Goal: Task Accomplishment & Management: Complete application form

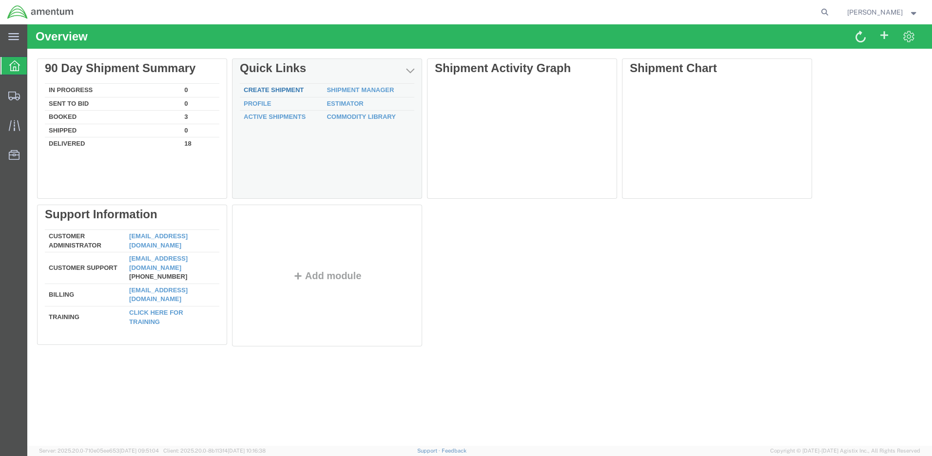
click at [296, 90] on link "Create Shipment" at bounding box center [274, 89] width 60 height 7
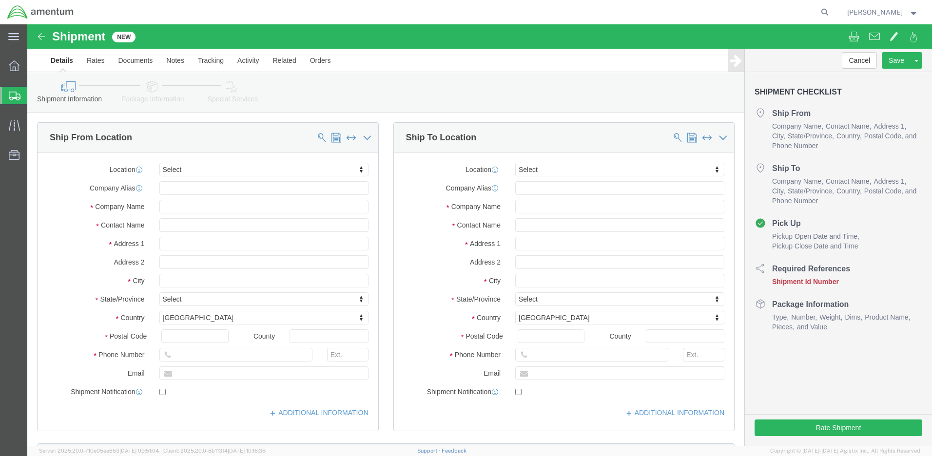
select select
click input "text"
type input "[PERSON_NAME]"
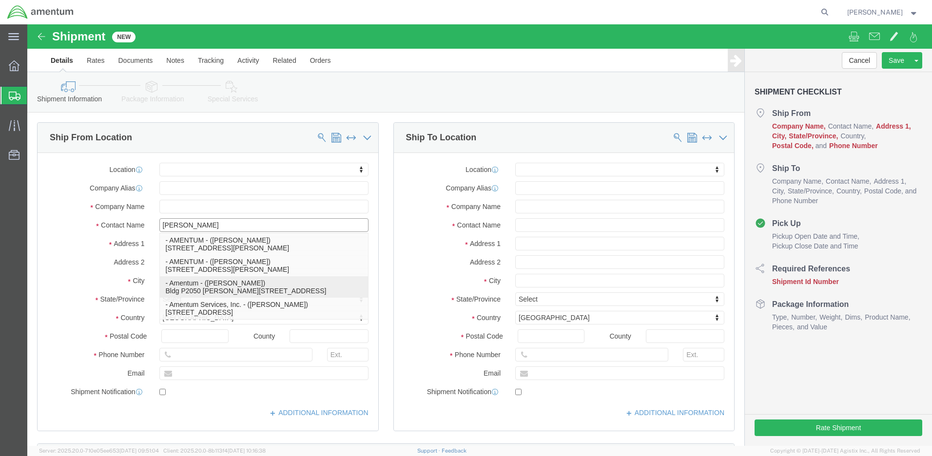
click p "- Amentum - ([PERSON_NAME]) Bldg P2050 [PERSON_NAME][GEOGRAPHIC_DATA]"
select select
type input "Amentum"
type input "[PERSON_NAME]"
type input "Bldg P2050 [PERSON_NAME][GEOGRAPHIC_DATA]"
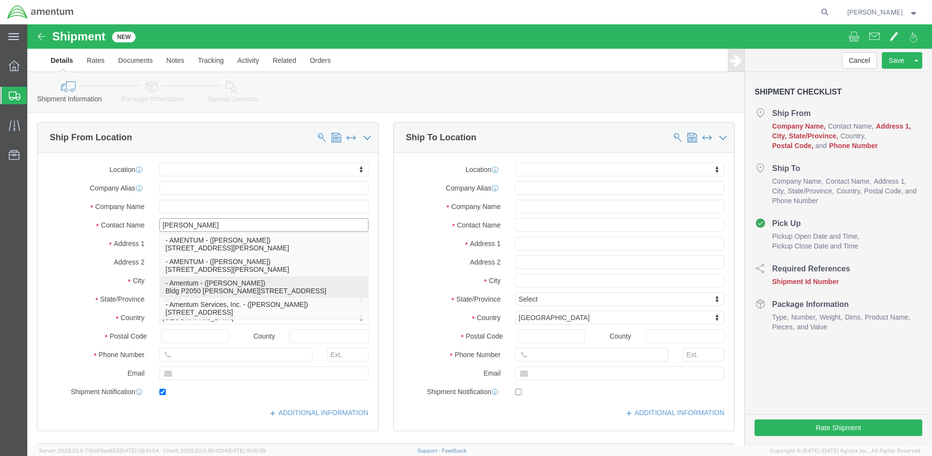
type input "Fort Drum"
type input "13602"
type input "[PHONE_NUMBER]"
type input "[PERSON_NAME][EMAIL_ADDRESS][DOMAIN_NAME]"
checkbox input "true"
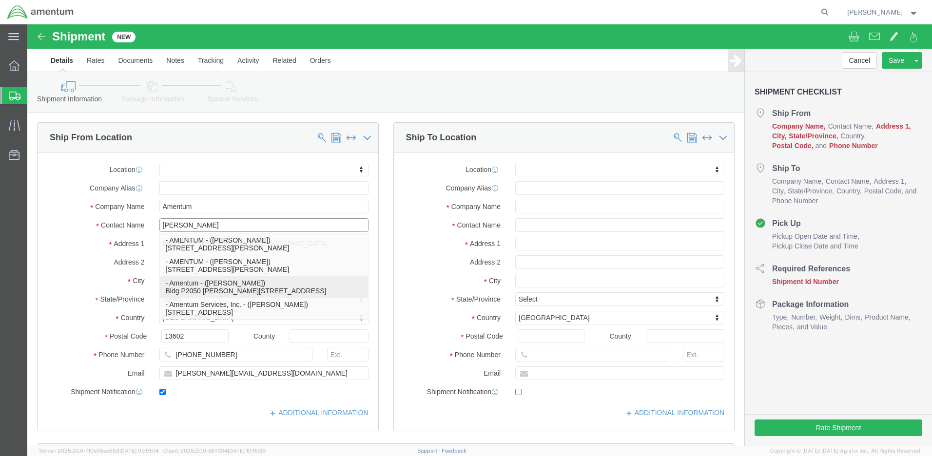
select select "NY"
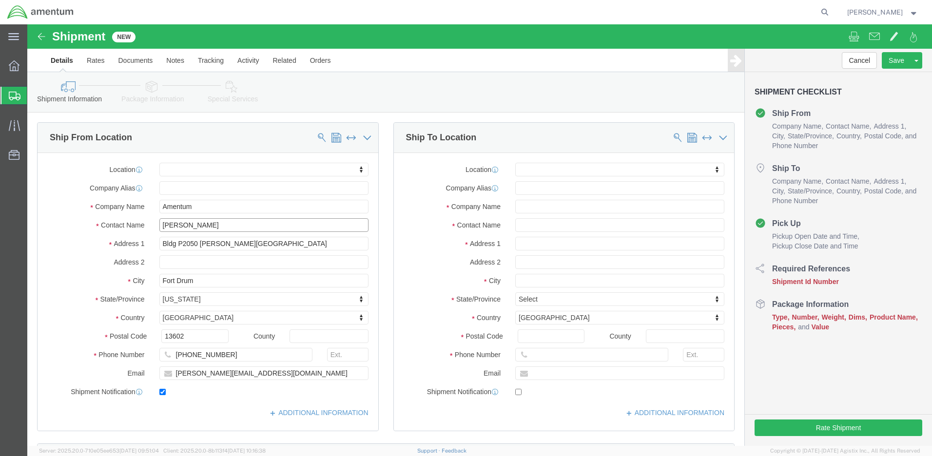
type input "[PERSON_NAME]"
drag, startPoint x: 167, startPoint y: 183, endPoint x: 138, endPoint y: 183, distance: 28.8
click input "Amentum"
type input "AFMA DRUM"
drag, startPoint x: 178, startPoint y: 200, endPoint x: 132, endPoint y: 201, distance: 46.3
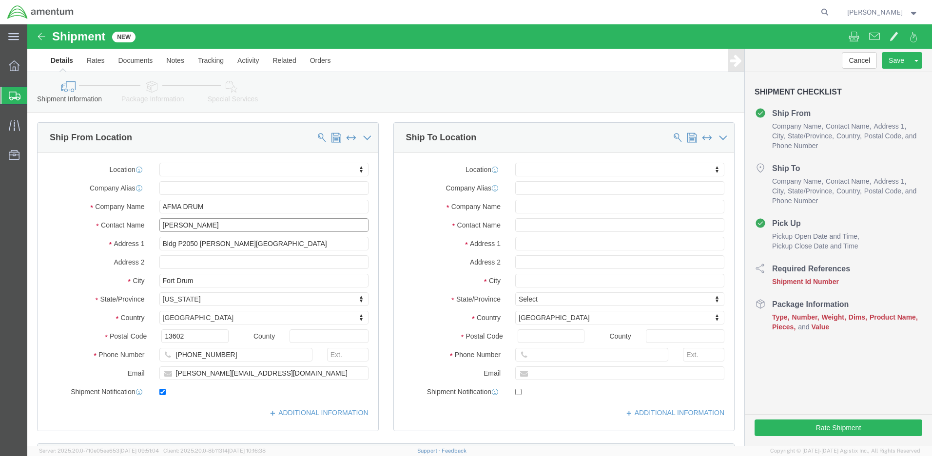
click input "[PERSON_NAME]"
type input "[PERSON_NAME]"
click input "[PHONE_NUMBER]"
type input "[PHONE_NUMBER]"
drag, startPoint x: 245, startPoint y: 347, endPoint x: 145, endPoint y: 349, distance: 100.0
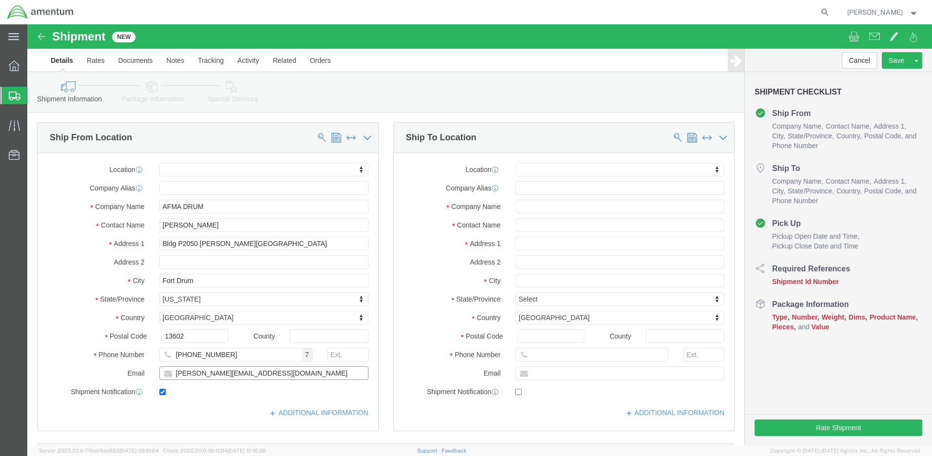
click input "[PERSON_NAME][EMAIL_ADDRESS][DOMAIN_NAME]"
click input "text"
checkbox input "false"
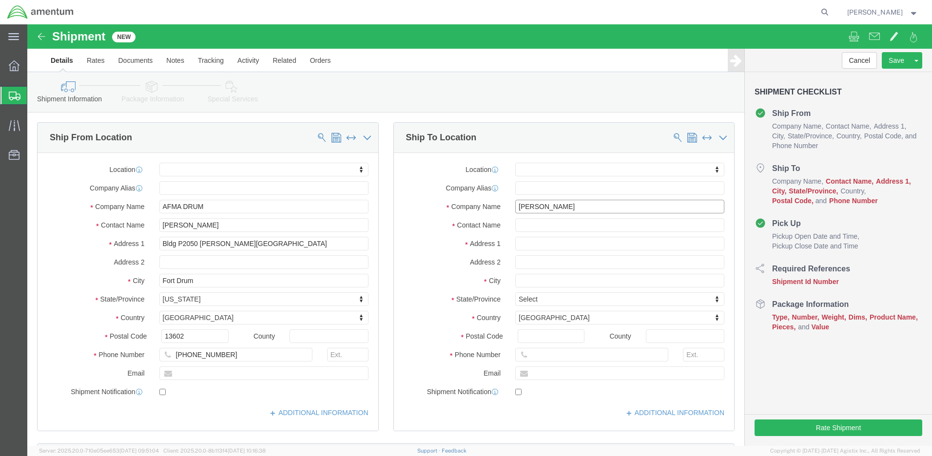
type input "[PERSON_NAME]"
click input "text"
type input "[PERSON_NAME]"
click input "text"
type input "[STREET_ADDRESS]"
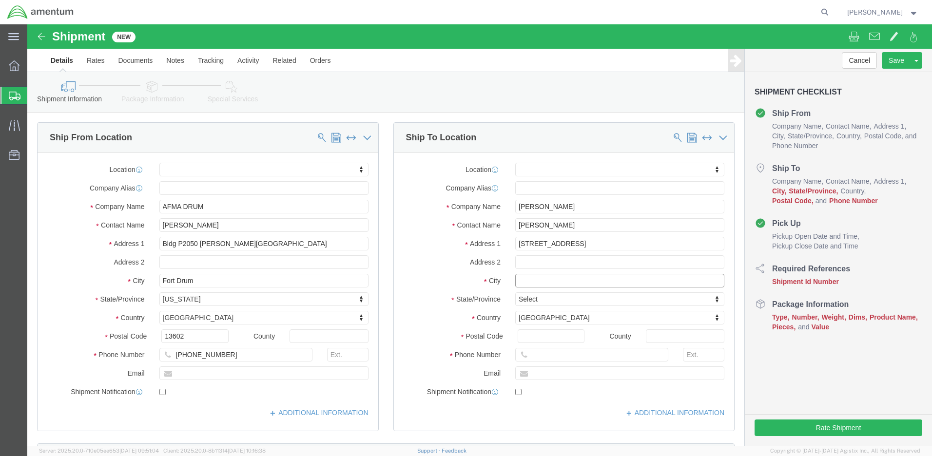
click input "text"
select select
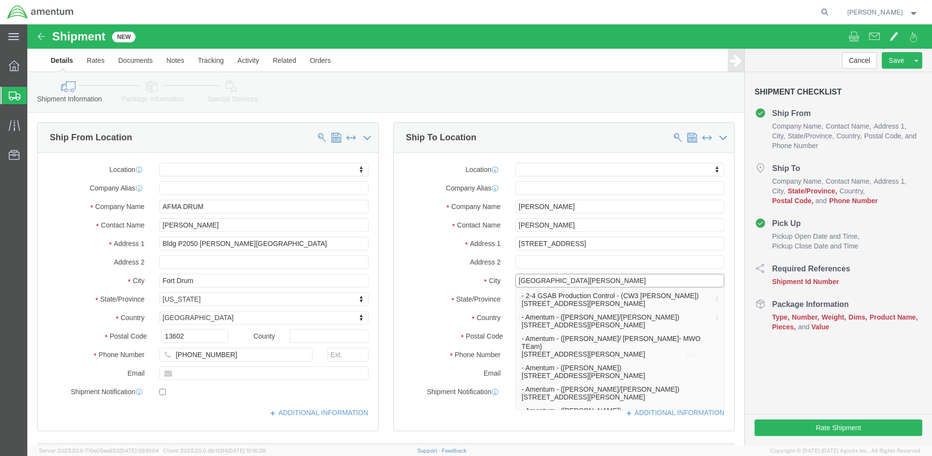
type input "[GEOGRAPHIC_DATA][PERSON_NAME]"
click div "Address 2"
select select
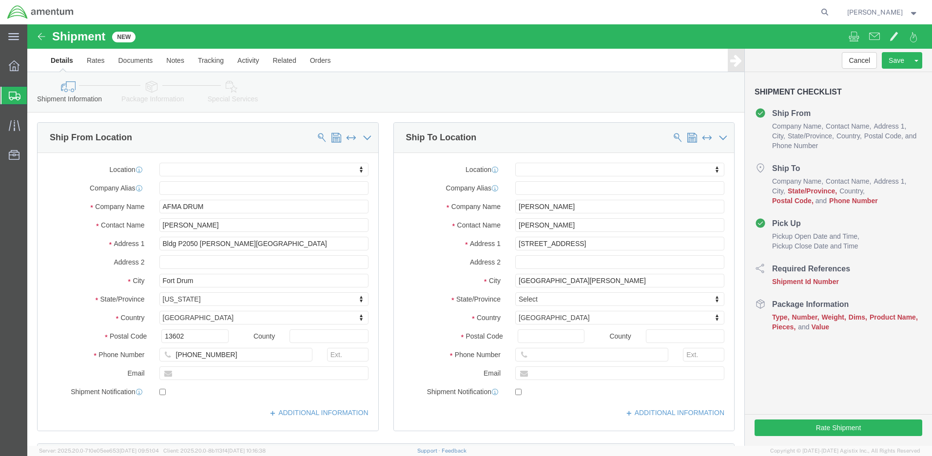
click body "Shipment New Details Rates Documents Notes Tracking Activity Related Orders Can…"
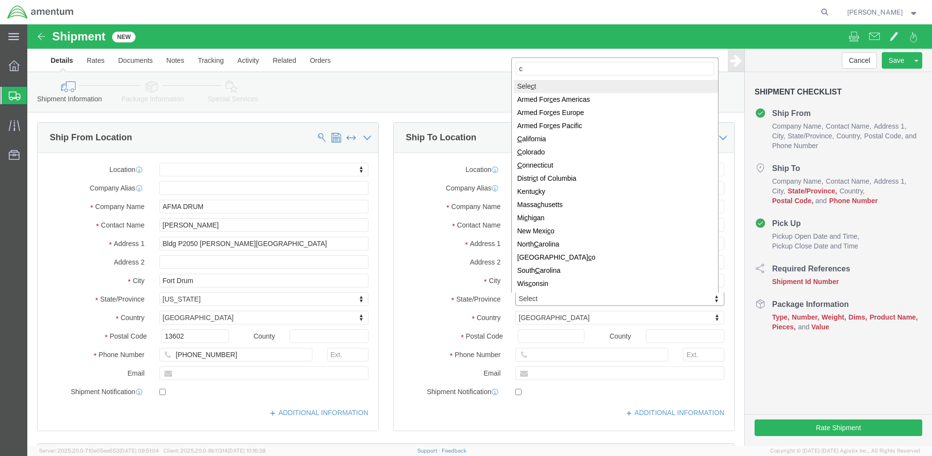
type input "co"
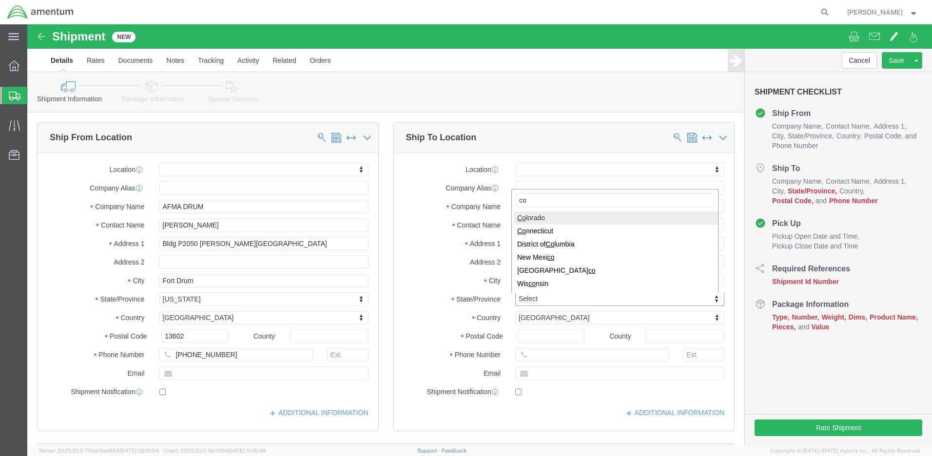
select select
select select "CO"
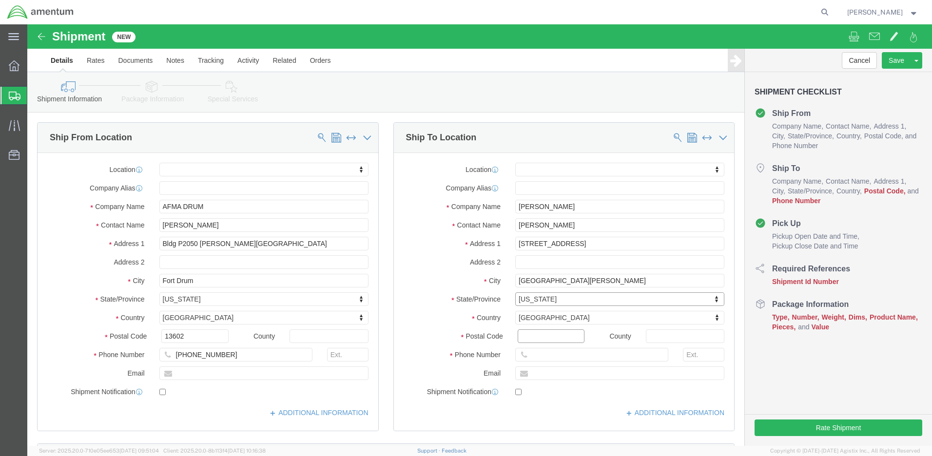
click input "Postal Code"
type input "80913"
select select
click input "text"
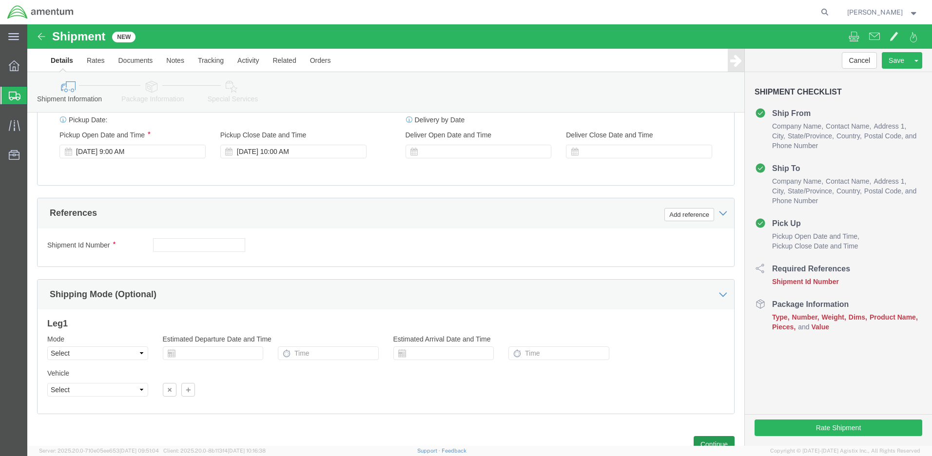
type input "[PHONE_NUMBER]"
click button "Continue"
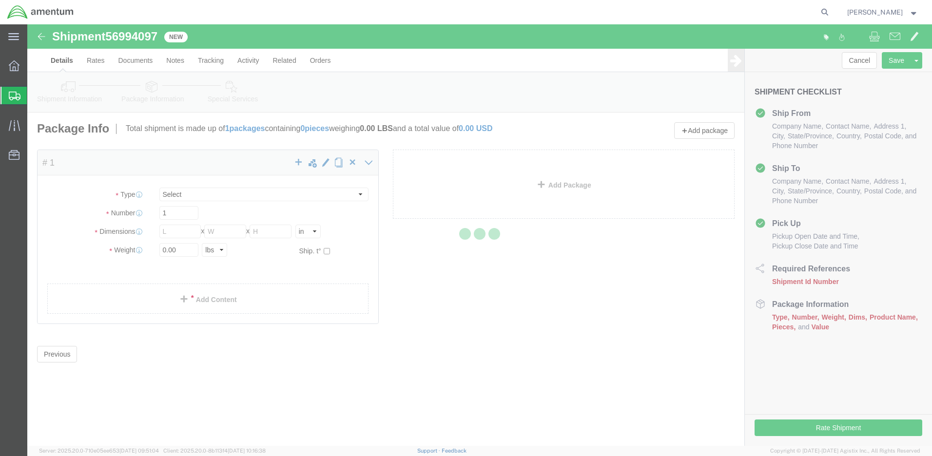
select select "CBOX"
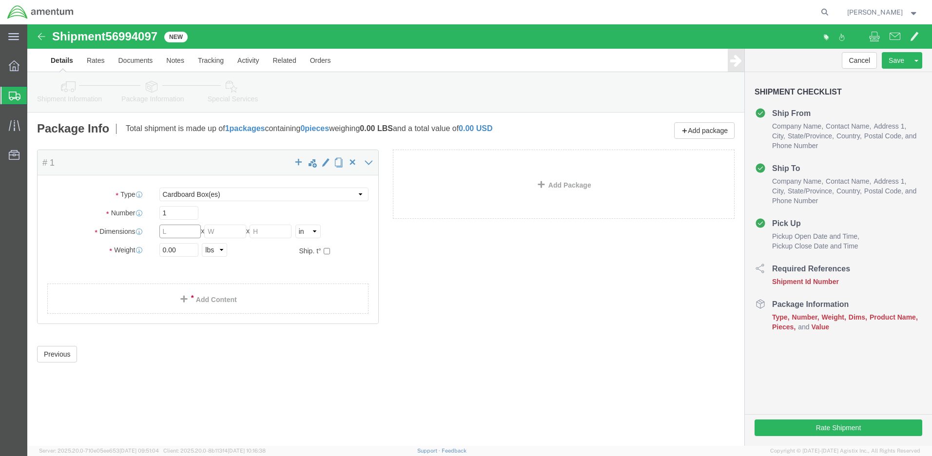
click input "text"
type input "13"
click input "text"
type input "12"
click input "text"
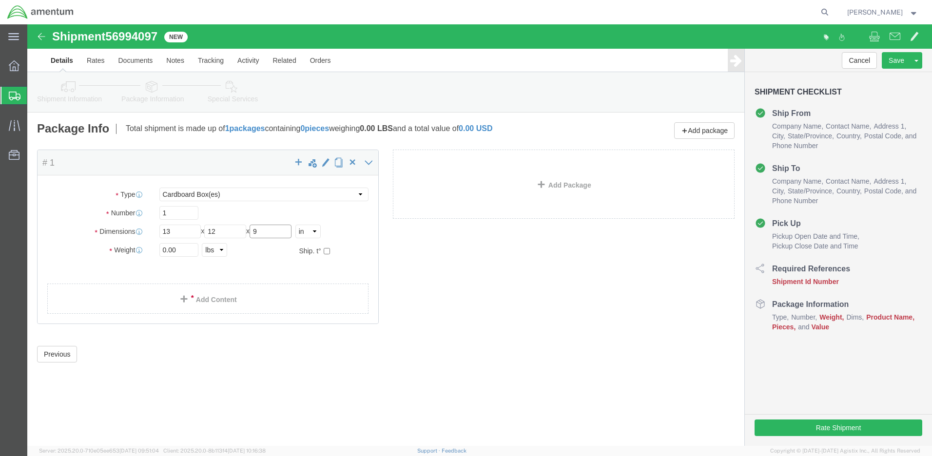
type input "9"
click input "0.00"
type input "12.00"
click link "Add Content"
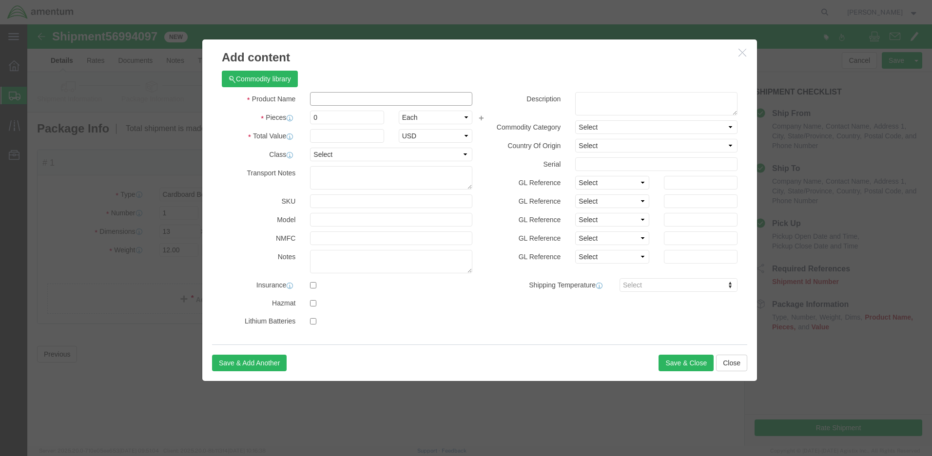
click input "text"
type input "Rod End Bearinggggg"
click input "0"
type input "4"
click input "Rod End Bearinggggg"
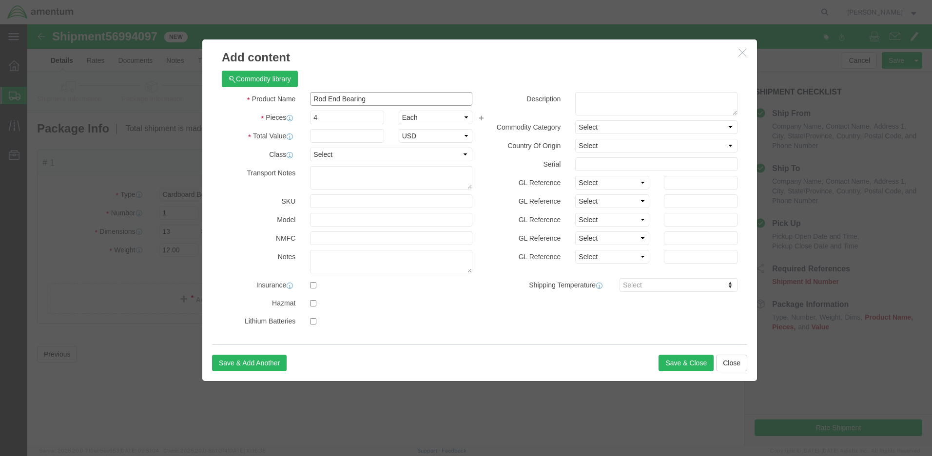
type input "Rod End Bearing"
click input "text"
type input "200"
click button "Save & Close"
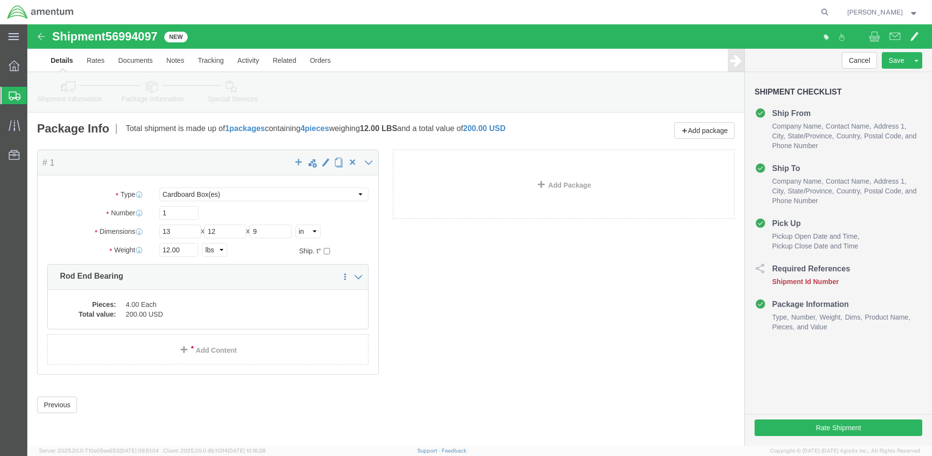
click link "Shipment Information"
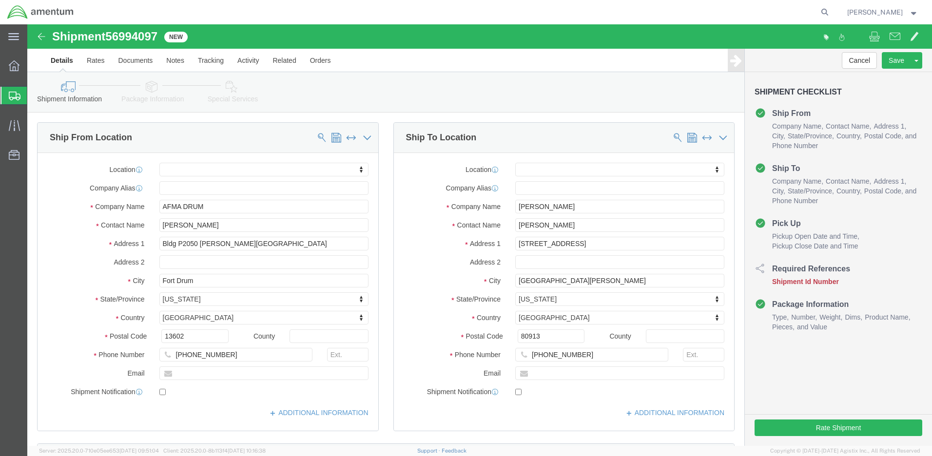
click input "text"
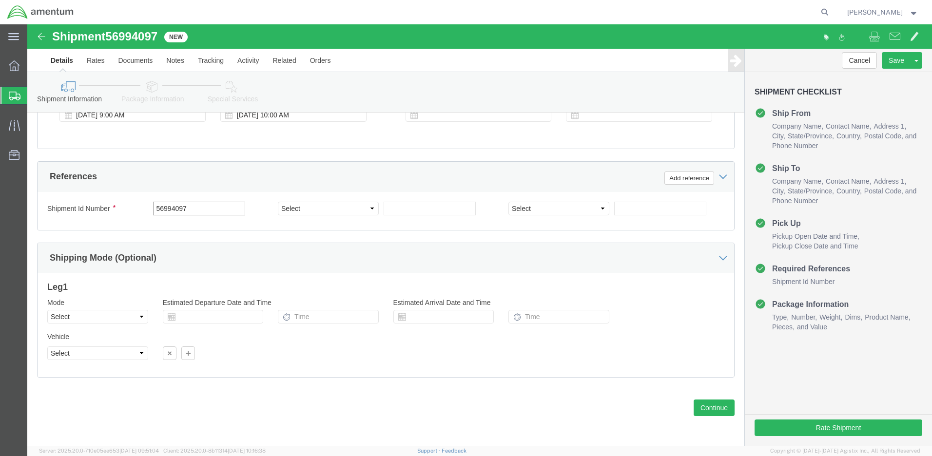
type input "56994097"
select select "CUSTREF"
click input "text"
type input "1511AB.103"
select select "PROJNUM"
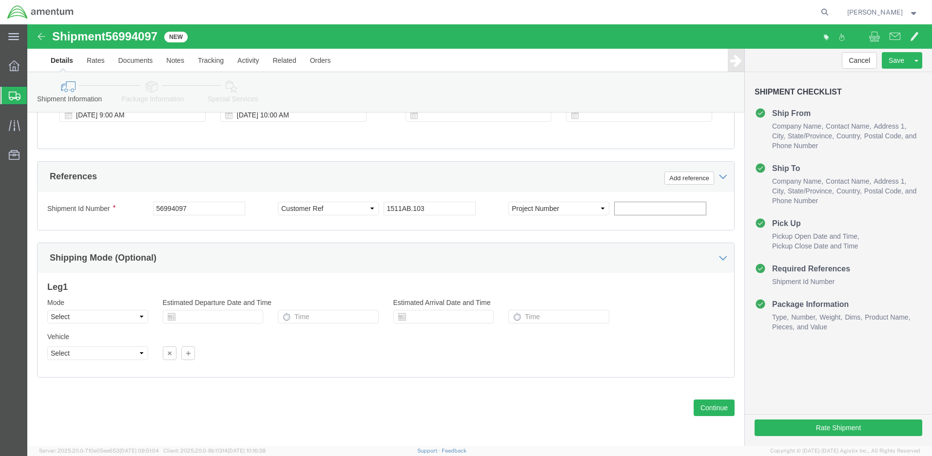
click input "text"
type input "4998.R.1511.AB.AX.00.FDRM.00"
click button "Rate Shipment"
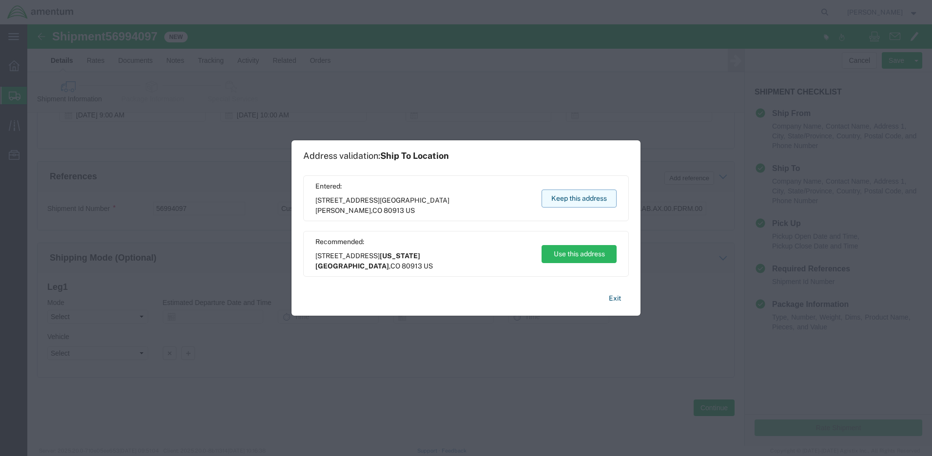
click at [594, 202] on button "Keep this address" at bounding box center [579, 199] width 75 height 18
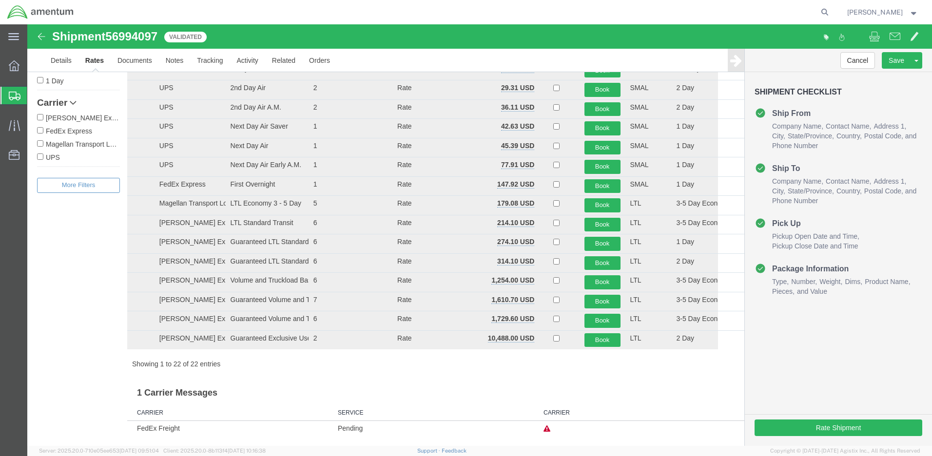
scroll to position [0, 0]
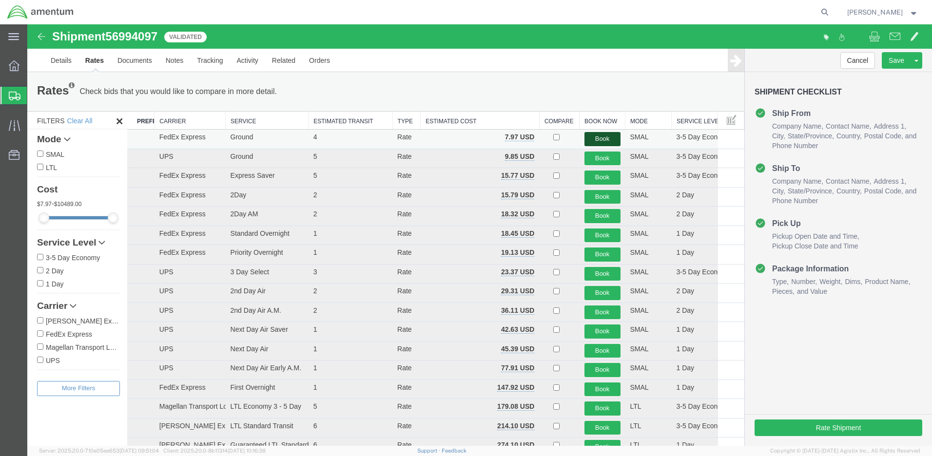
click at [609, 136] on button "Book" at bounding box center [603, 139] width 36 height 14
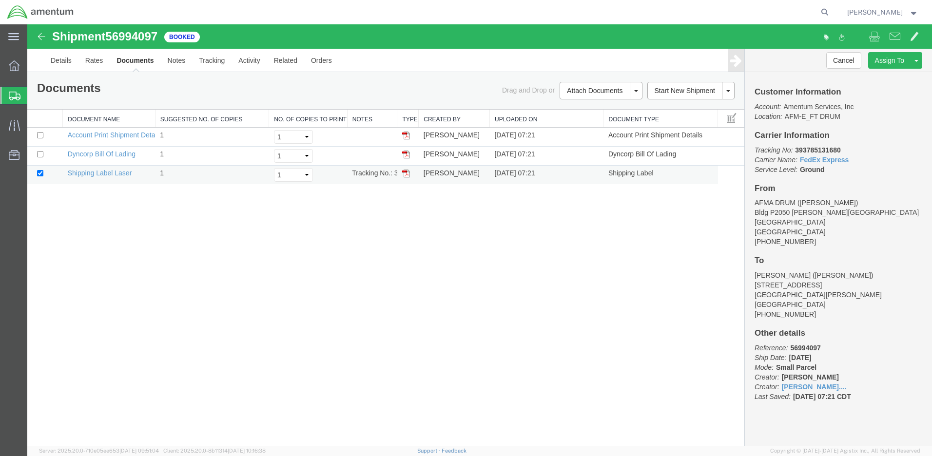
click at [406, 173] on img at bounding box center [406, 174] width 8 height 8
click at [912, 17] on span "[PERSON_NAME]" at bounding box center [882, 12] width 71 height 11
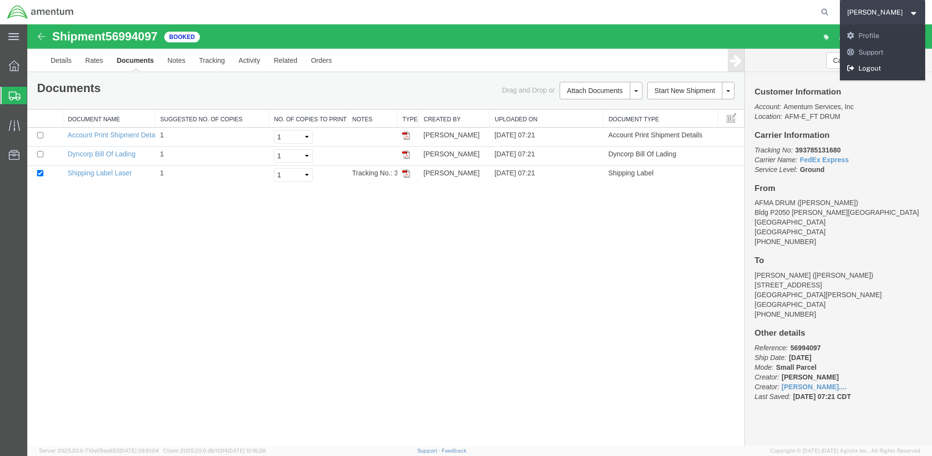
click at [900, 68] on link "Logout" at bounding box center [883, 68] width 86 height 17
